Goal: Check status: Check status

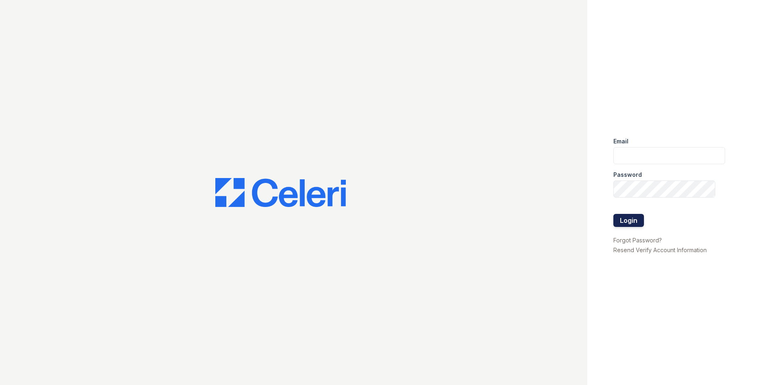
type input "[EMAIL_ADDRESS][DOMAIN_NAME]"
click at [625, 220] on button "Login" at bounding box center [628, 220] width 31 height 13
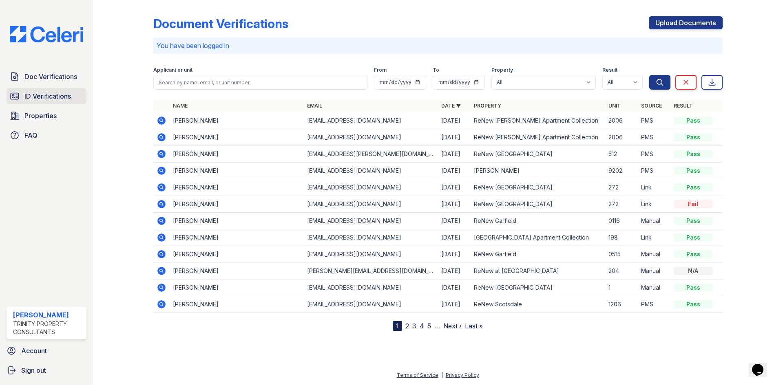
click at [66, 96] on span "ID Verifications" at bounding box center [47, 96] width 46 height 10
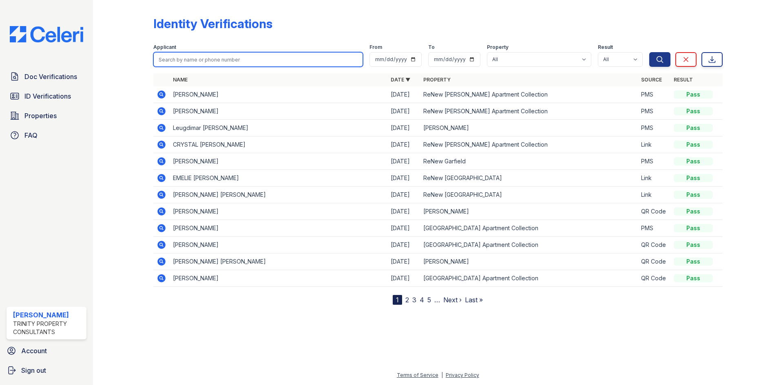
click at [226, 62] on input "search" at bounding box center [258, 59] width 210 height 15
type input "[PERSON_NAME]"
click at [649, 52] on button "Search" at bounding box center [659, 59] width 21 height 15
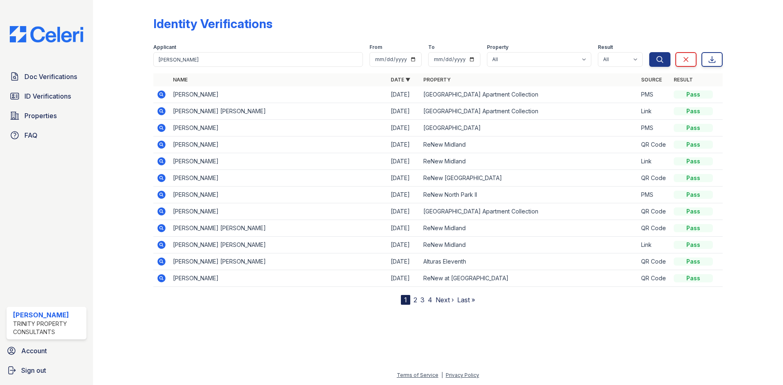
click at [228, 32] on div "Identity Verifications" at bounding box center [437, 26] width 569 height 21
click at [213, 67] on form "Applicant [PERSON_NAME] From To Property All Alturas [PERSON_NAME] Alturas Elev…" at bounding box center [437, 53] width 569 height 33
click at [214, 66] on input "[PERSON_NAME]" at bounding box center [258, 59] width 210 height 15
type input "[PERSON_NAME]"
drag, startPoint x: 586, startPoint y: 336, endPoint x: 618, endPoint y: 318, distance: 36.9
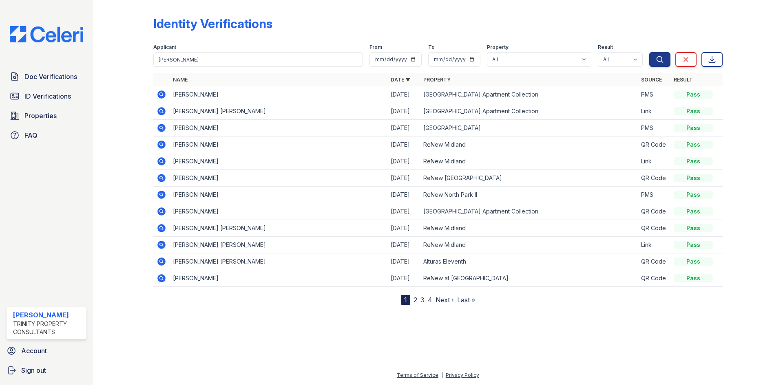
click at [586, 336] on div at bounding box center [438, 344] width 664 height 53
